Goal: Task Accomplishment & Management: Manage account settings

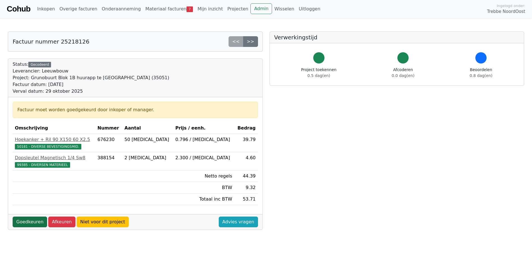
click at [24, 222] on link "Goedkeuren" at bounding box center [30, 221] width 35 height 11
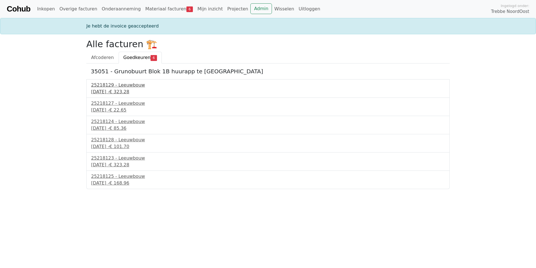
click at [122, 89] on div "29 september 2025 - € 323.28" at bounding box center [268, 91] width 354 height 7
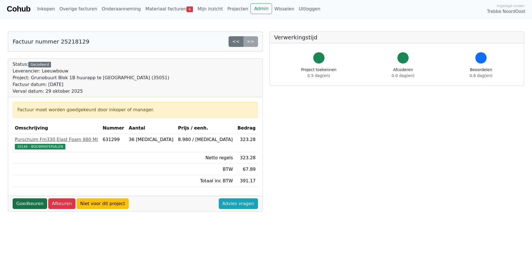
click at [31, 205] on link "Goedkeuren" at bounding box center [30, 203] width 35 height 11
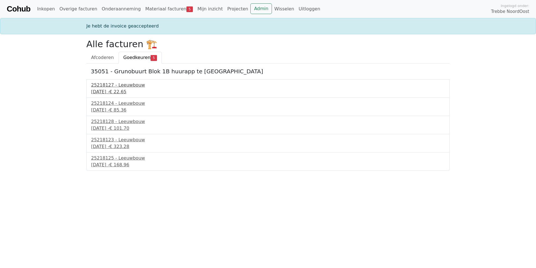
click at [110, 91] on div "[DATE] - € 22.65" at bounding box center [268, 91] width 354 height 7
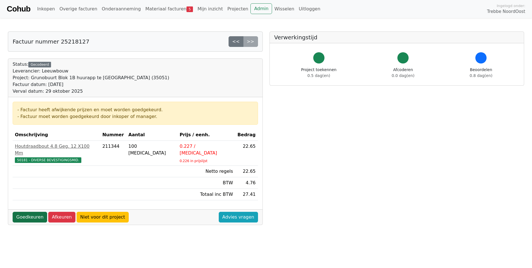
click at [27, 212] on link "Goedkeuren" at bounding box center [30, 217] width 35 height 11
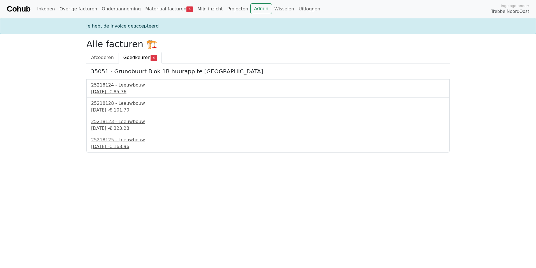
click at [123, 90] on div "29 september 2025 - € 85.36" at bounding box center [268, 91] width 354 height 7
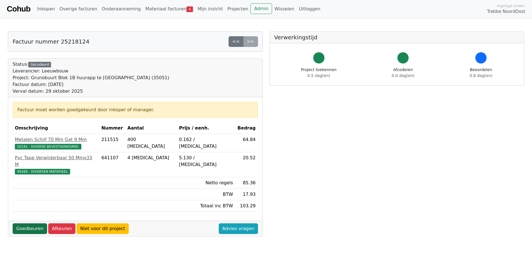
click at [37, 223] on link "Goedkeuren" at bounding box center [30, 228] width 35 height 11
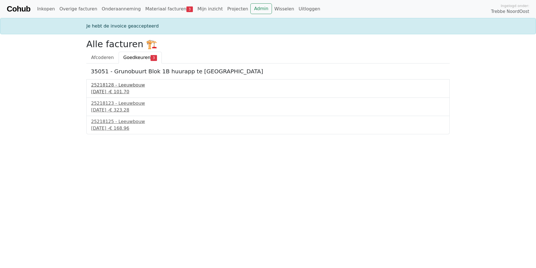
click at [121, 89] on div "[DATE] - € 101.70" at bounding box center [268, 91] width 354 height 7
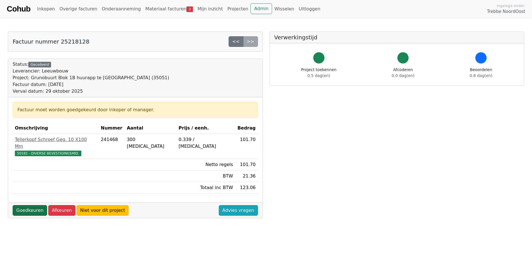
click at [23, 207] on link "Goedkeuren" at bounding box center [30, 210] width 35 height 11
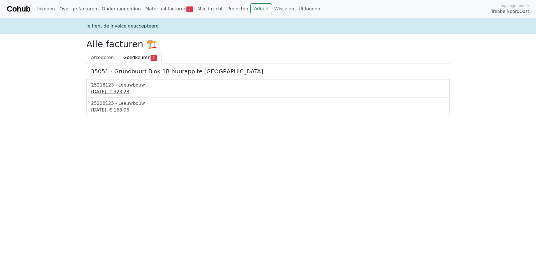
click at [116, 91] on div "29 september 2025 - € 323.28" at bounding box center [268, 91] width 354 height 7
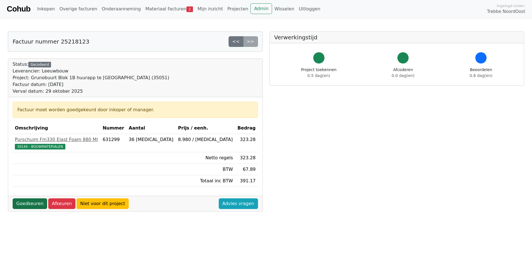
click at [26, 202] on link "Goedkeuren" at bounding box center [30, 203] width 35 height 11
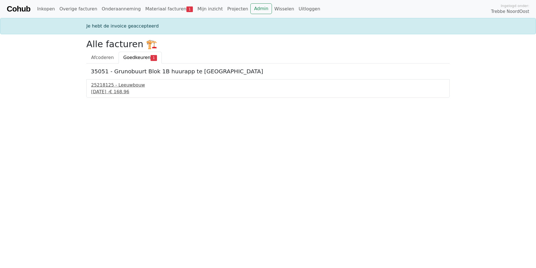
click at [115, 86] on div "25218125 - Leeuwbouw" at bounding box center [268, 85] width 354 height 7
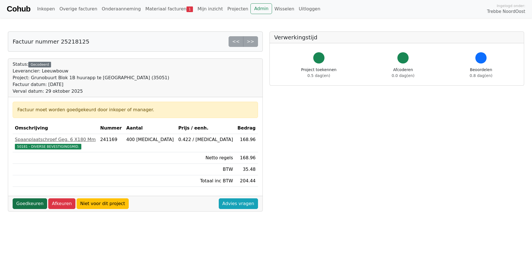
click at [29, 202] on link "Goedkeuren" at bounding box center [30, 203] width 35 height 11
